Goal: Task Accomplishment & Management: Complete application form

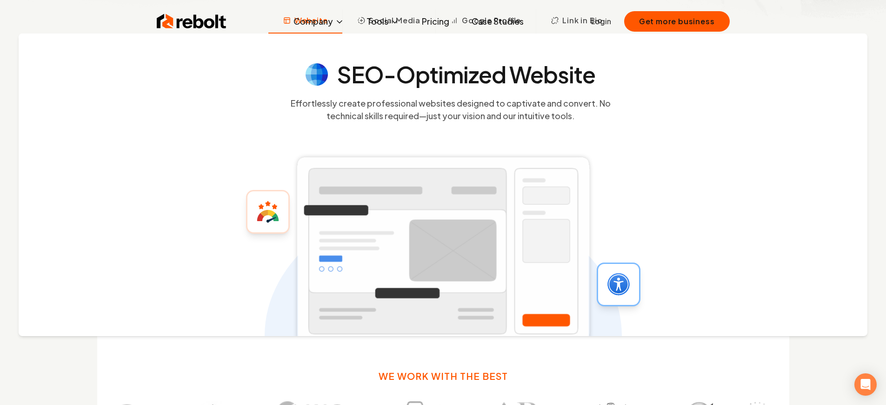
scroll to position [0, 2641]
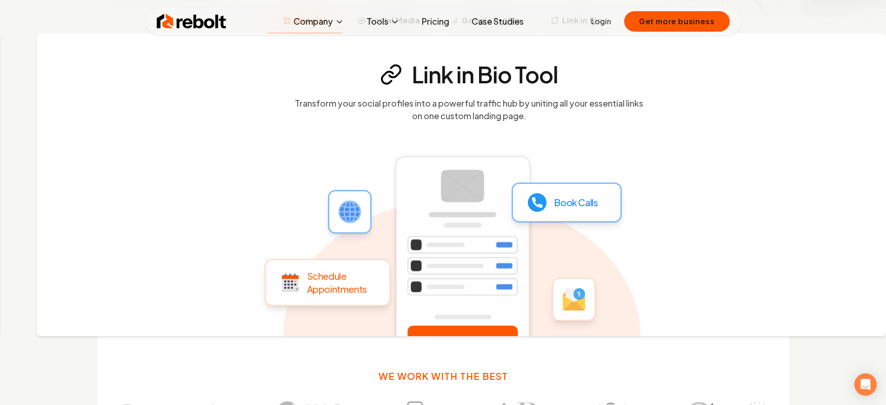
click at [338, 282] on p "Schedule Appointments" at bounding box center [337, 282] width 60 height 26
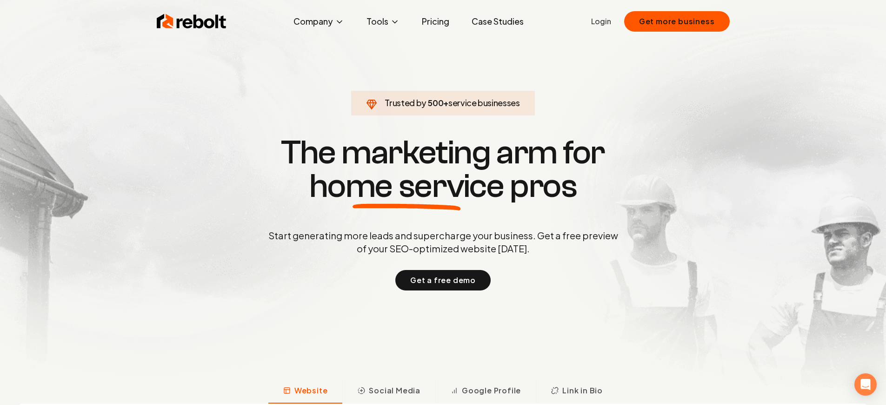
click at [604, 21] on link "Login" at bounding box center [601, 21] width 20 height 11
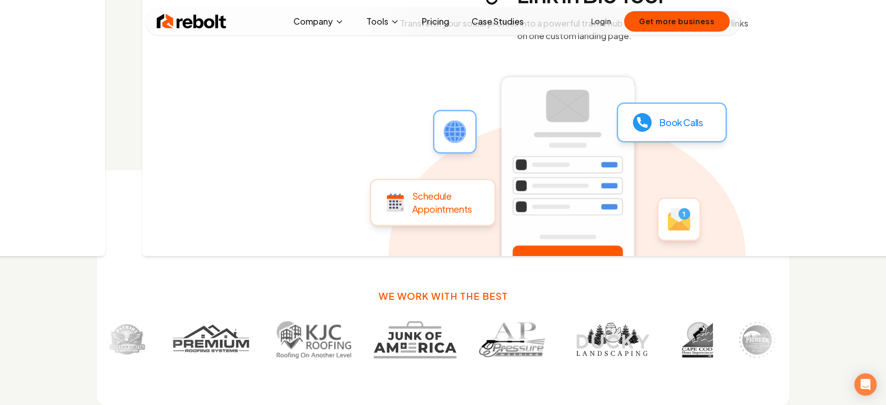
click at [443, 202] on p "Schedule Appointments" at bounding box center [442, 202] width 60 height 26
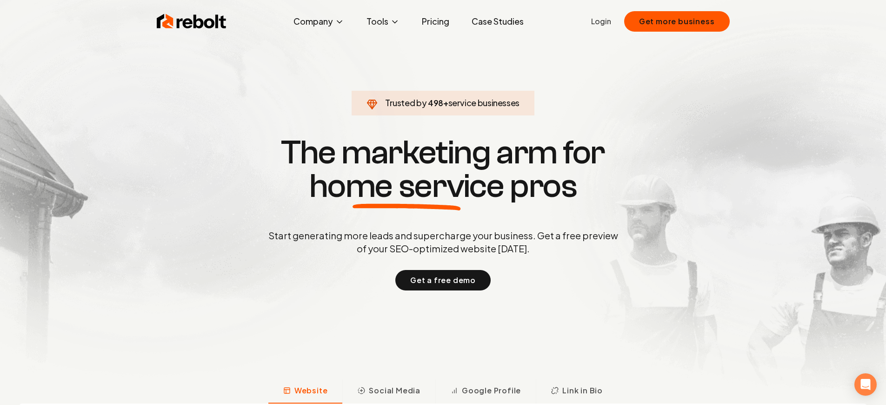
click at [604, 21] on link "Login" at bounding box center [601, 21] width 20 height 11
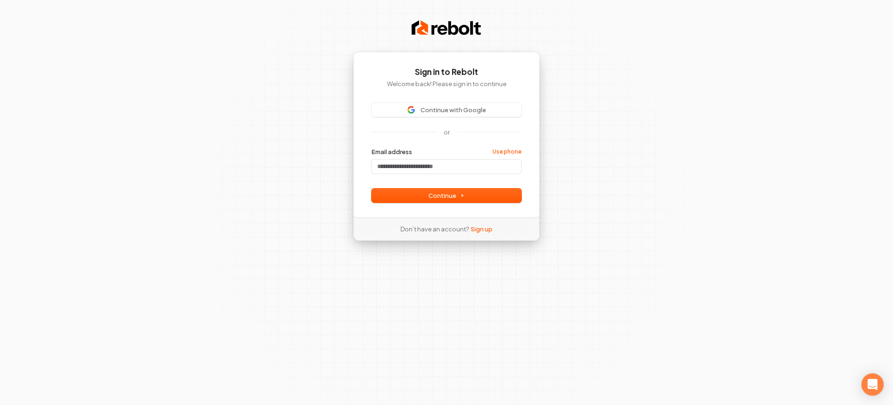
click at [447, 72] on h1 "Sign in to Rebolt" at bounding box center [447, 72] width 150 height 11
click at [447, 83] on p "Welcome back! Please sign in to continue" at bounding box center [447, 84] width 150 height 8
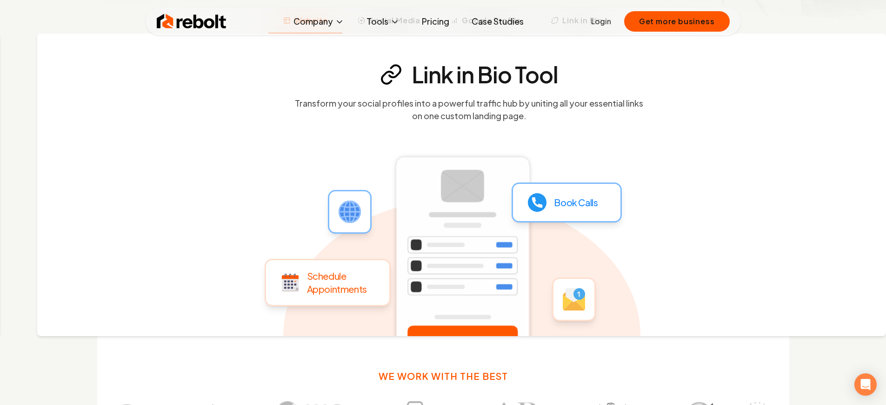
click at [338, 282] on p "Schedule Appointments" at bounding box center [337, 282] width 60 height 26
click at [604, 21] on link "Login" at bounding box center [601, 21] width 20 height 11
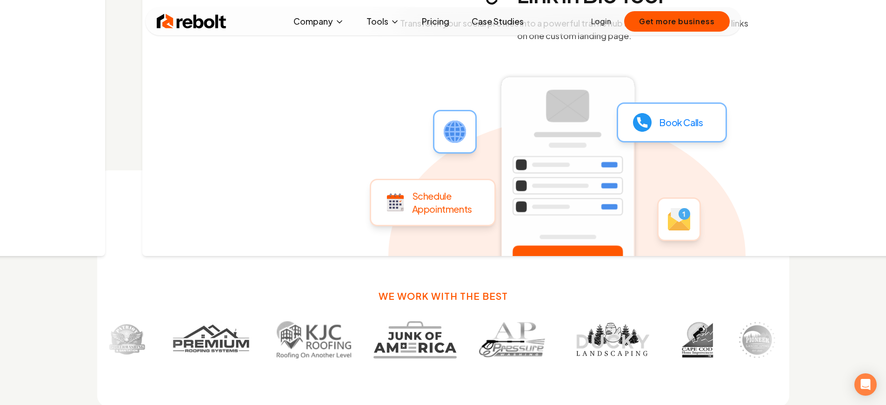
click at [443, 202] on p "Schedule Appointments" at bounding box center [442, 202] width 60 height 26
click at [604, 21] on link "Login" at bounding box center [601, 21] width 20 height 11
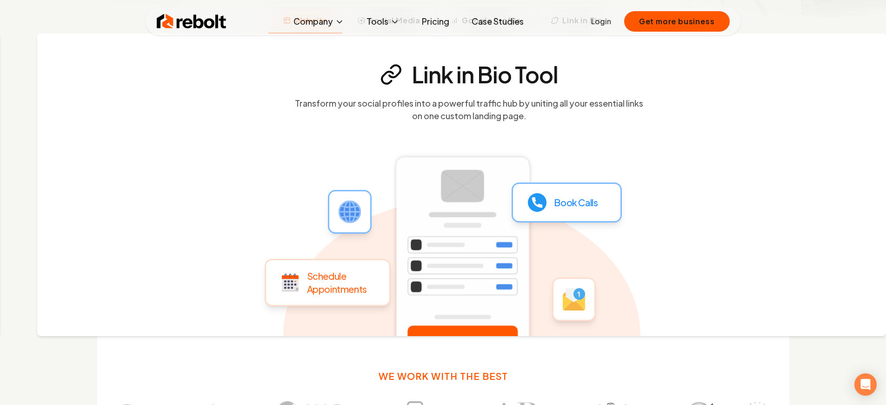
click at [338, 282] on p "Schedule Appointments" at bounding box center [337, 282] width 60 height 26
click at [575, 202] on p "Book Calls" at bounding box center [576, 202] width 44 height 13
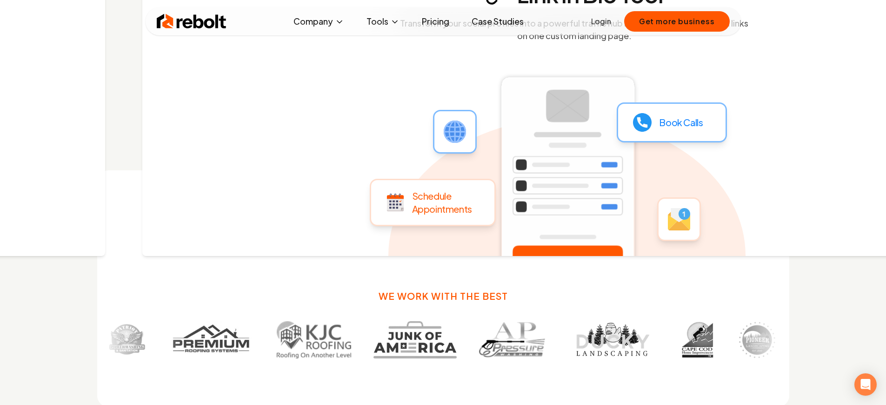
click at [443, 202] on p "Schedule Appointments" at bounding box center [442, 202] width 60 height 26
click at [680, 122] on p "Book Calls" at bounding box center [681, 122] width 44 height 13
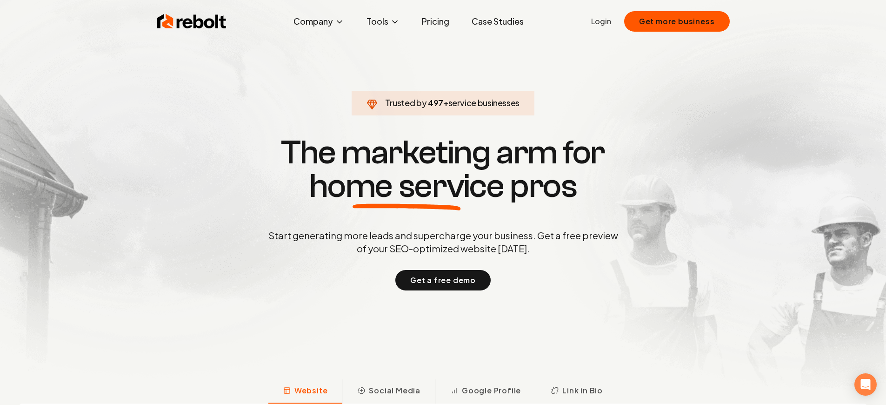
scroll to position [370, 0]
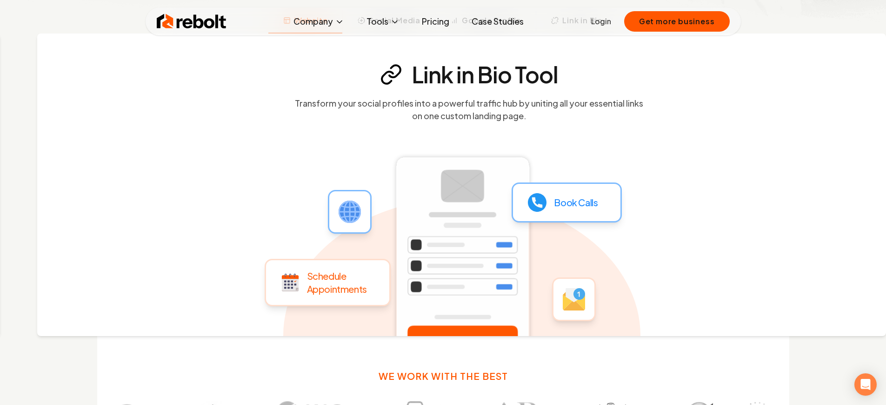
click at [338, 282] on p "Schedule Appointments" at bounding box center [337, 282] width 60 height 26
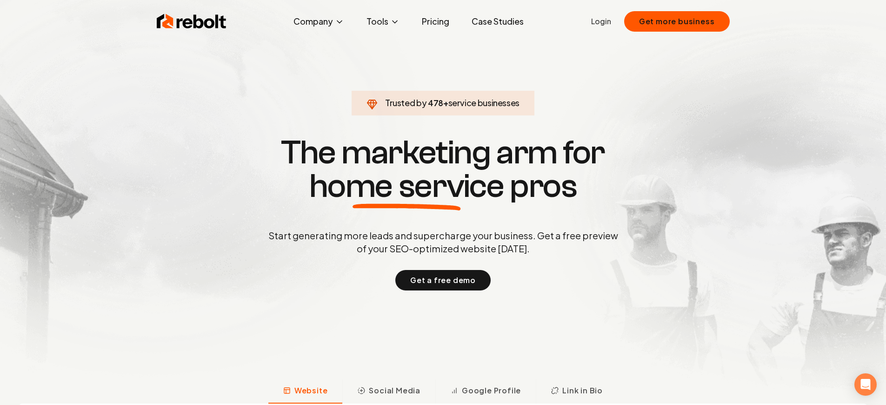
click at [604, 21] on link "Login" at bounding box center [601, 21] width 20 height 11
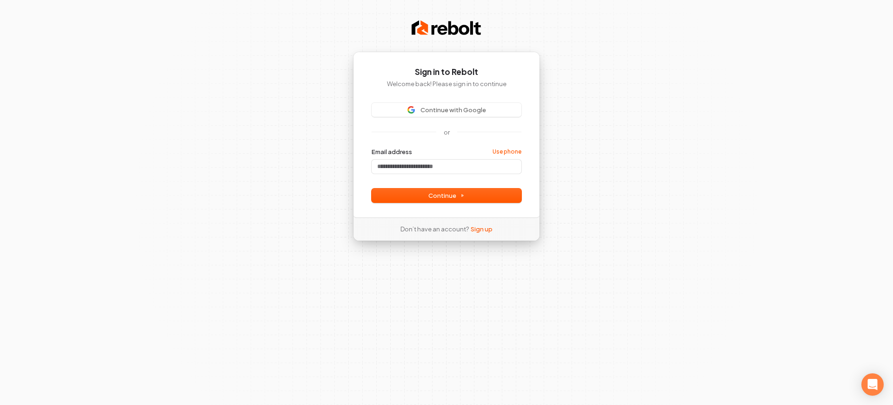
click at [447, 72] on h1 "Sign in to Rebolt" at bounding box center [447, 72] width 150 height 11
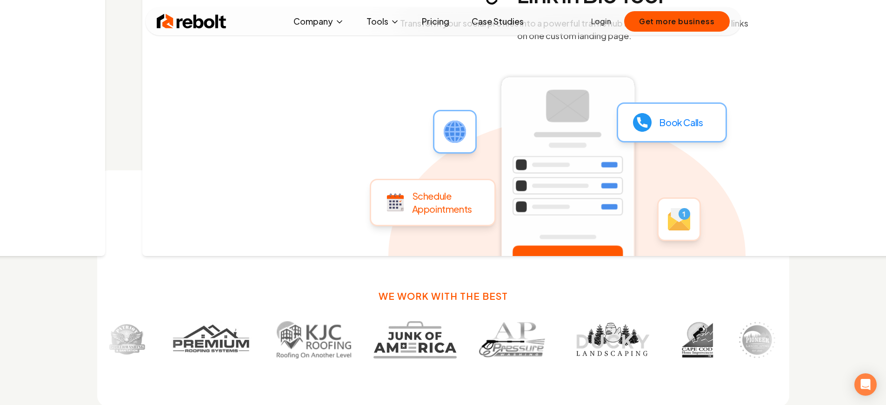
click at [443, 202] on p "Schedule Appointments" at bounding box center [442, 202] width 60 height 26
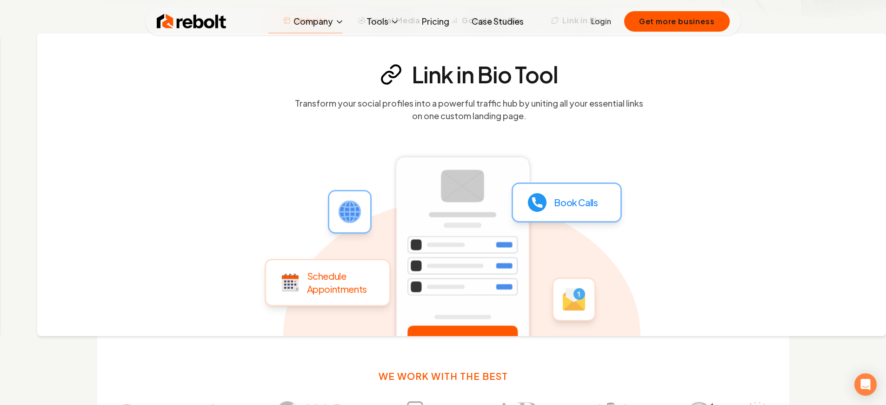
click at [338, 282] on p "Schedule Appointments" at bounding box center [337, 282] width 60 height 26
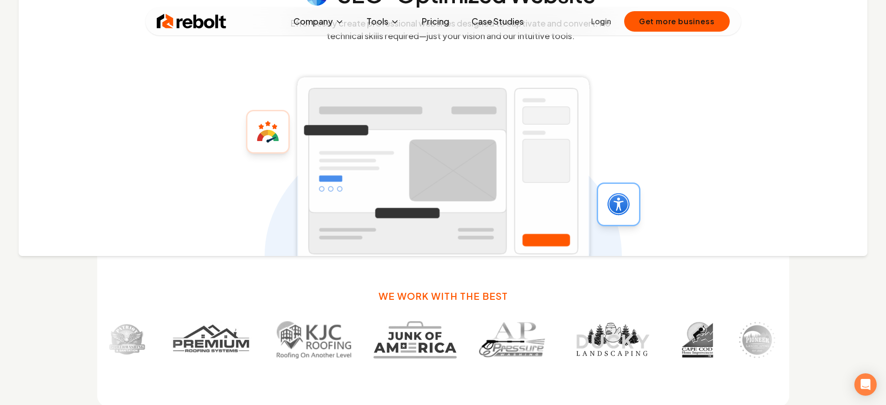
scroll to position [0, 2535]
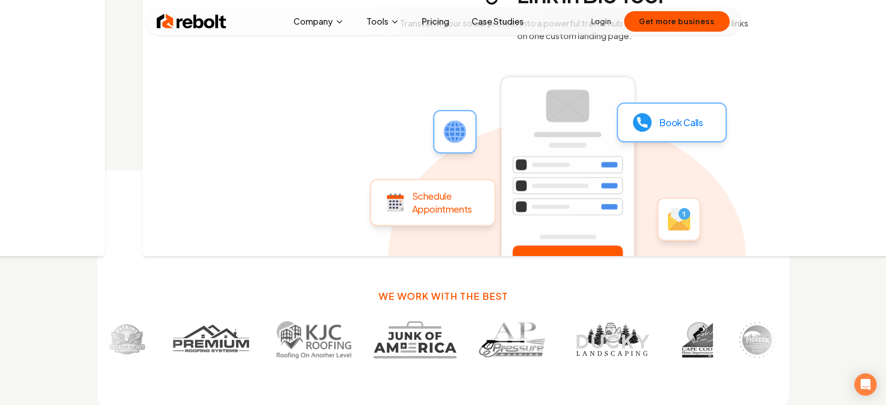
click at [443, 202] on p "Schedule Appointments" at bounding box center [442, 202] width 60 height 26
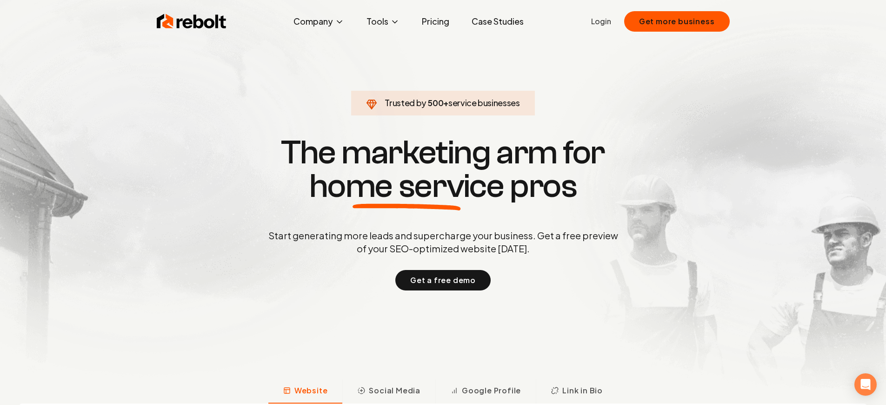
click at [604, 21] on link "Login" at bounding box center [601, 21] width 20 height 11
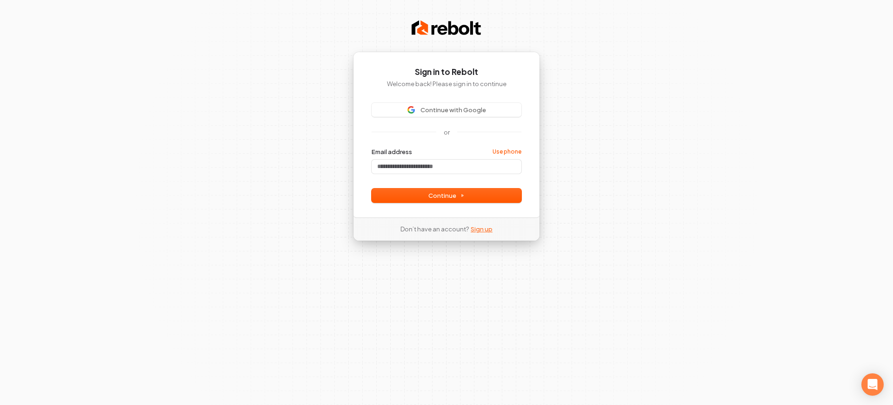
click at [481, 228] on link "Sign up" at bounding box center [482, 229] width 22 height 8
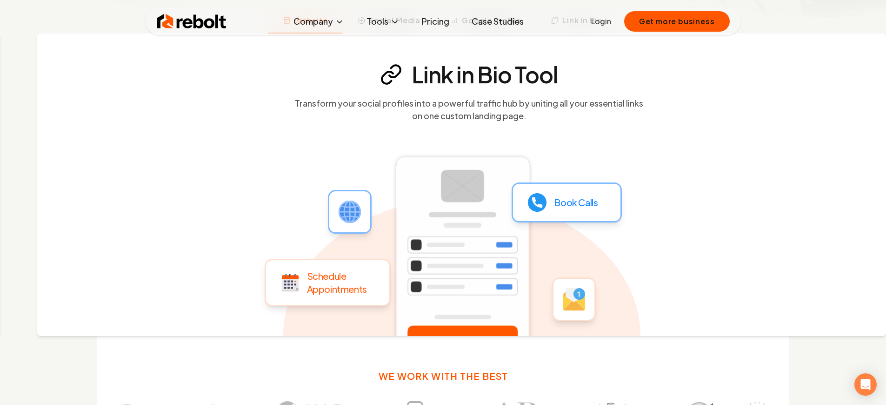
click at [338, 282] on p "Schedule Appointments" at bounding box center [337, 282] width 60 height 26
